Goal: Book appointment/travel/reservation

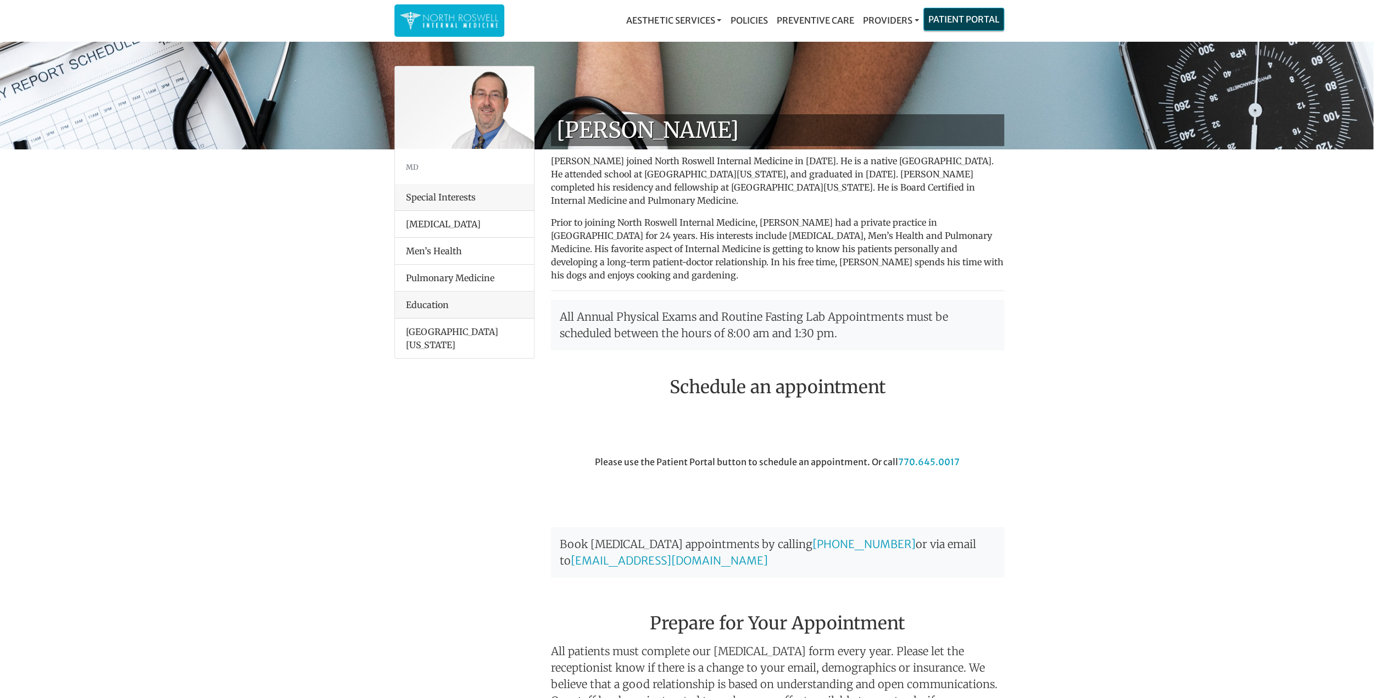
click at [971, 18] on link "Patient Portal" at bounding box center [964, 19] width 80 height 22
